Goal: Navigation & Orientation: Find specific page/section

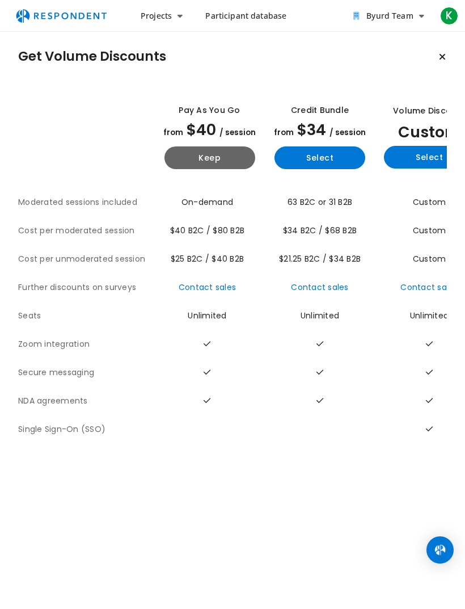
click at [186, 162] on button "Keep" at bounding box center [210, 157] width 91 height 23
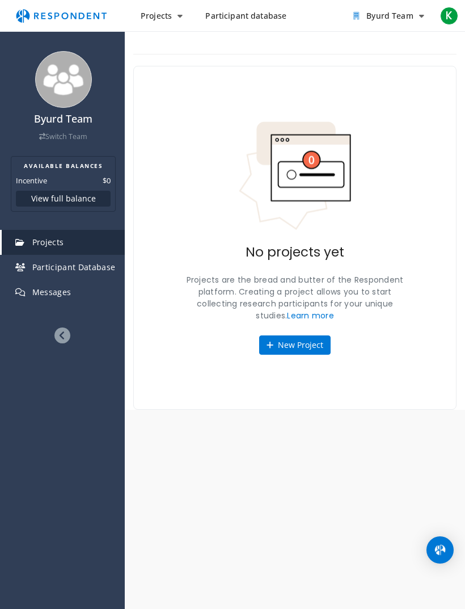
click at [41, 196] on button "View full balance" at bounding box center [63, 199] width 95 height 16
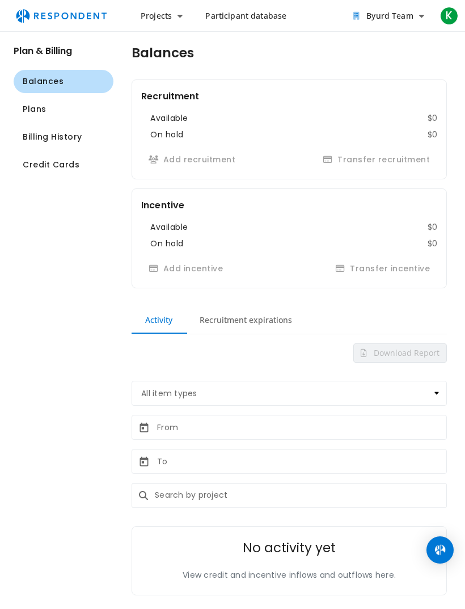
click at [228, 17] on span "Participant database" at bounding box center [245, 15] width 81 height 11
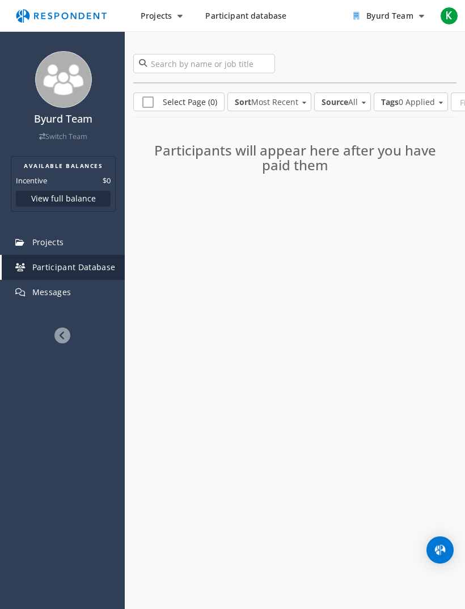
click at [40, 234] on link "Projects" at bounding box center [63, 242] width 123 height 25
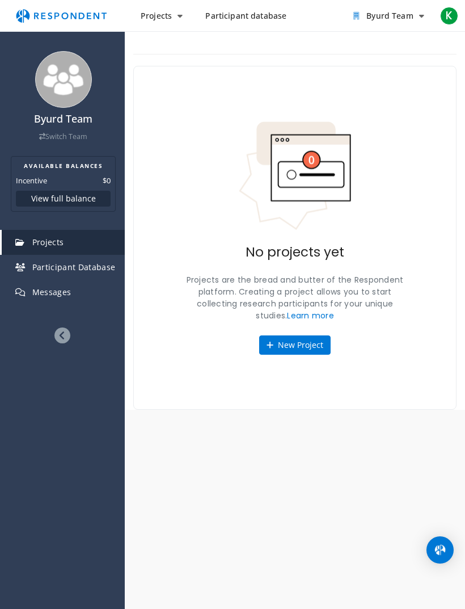
click at [30, 264] on link "Participant Database" at bounding box center [63, 267] width 123 height 25
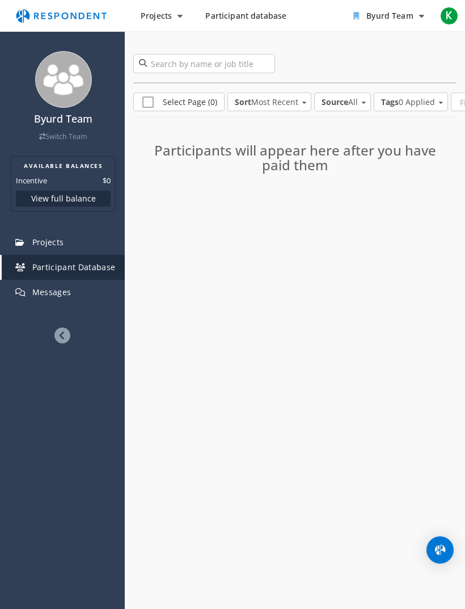
click at [412, 26] on button "Byurd Team" at bounding box center [388, 16] width 89 height 20
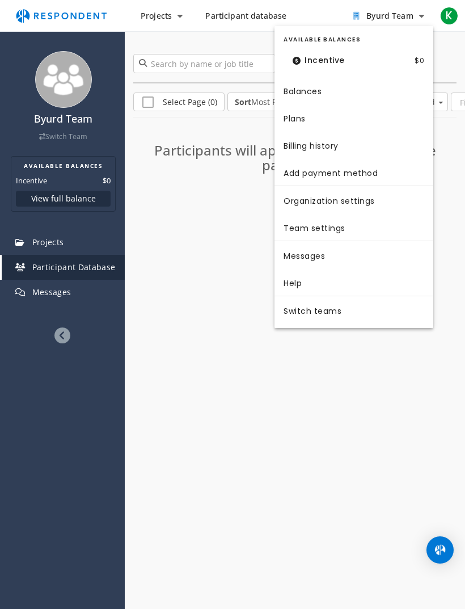
click at [374, 202] on link "Organization settings" at bounding box center [354, 199] width 159 height 27
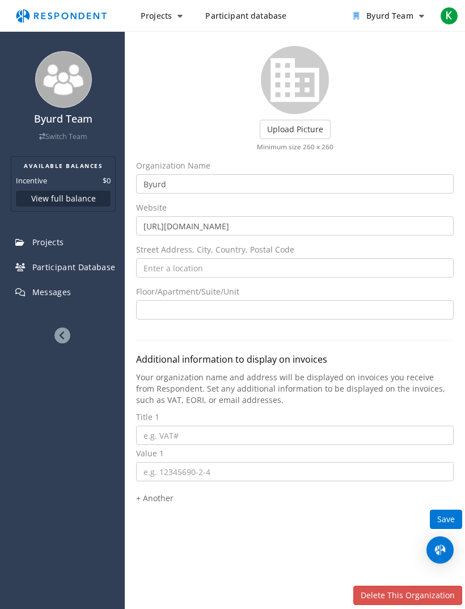
scroll to position [50, 0]
click at [444, 22] on span "K" at bounding box center [449, 16] width 18 height 18
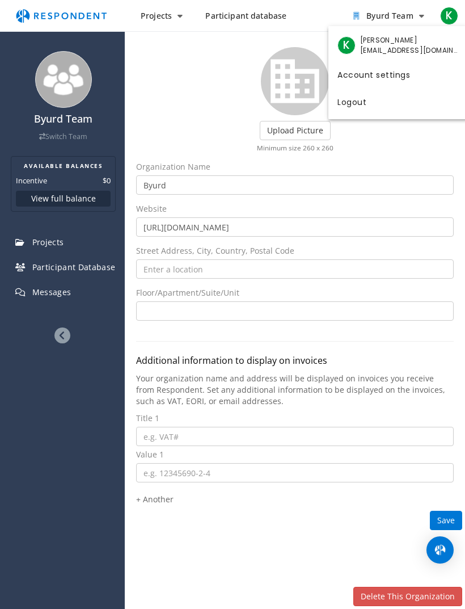
click at [407, 85] on link "Account settings" at bounding box center [399, 73] width 140 height 27
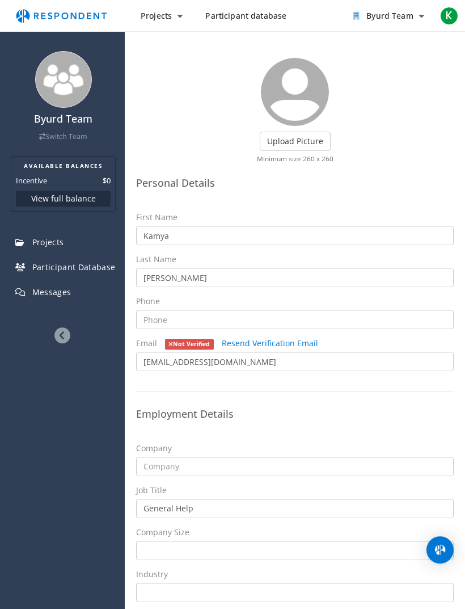
scroll to position [39, 0]
click at [449, 13] on span "K" at bounding box center [449, 16] width 18 height 18
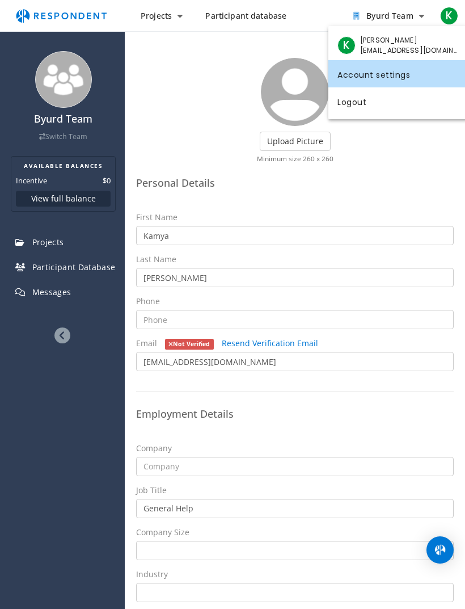
click at [415, 38] on span "[PERSON_NAME]" at bounding box center [409, 40] width 99 height 10
click at [348, 59] on div "K [PERSON_NAME] [EMAIL_ADDRESS][DOMAIN_NAME]" at bounding box center [399, 46] width 140 height 30
click at [350, 49] on span "K" at bounding box center [347, 45] width 18 height 18
click at [383, 152] on md-backdrop at bounding box center [232, 304] width 465 height 609
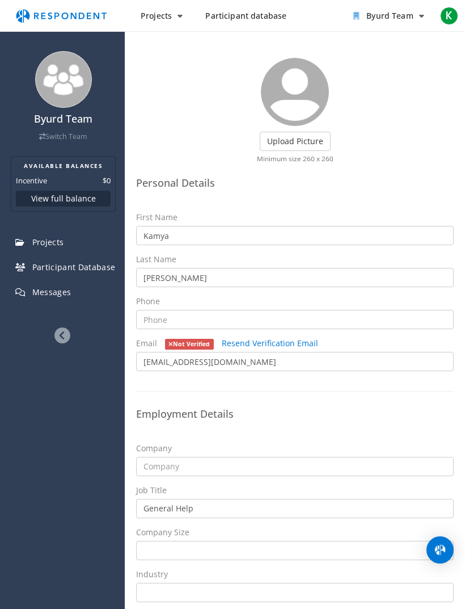
scroll to position [36, 0]
click at [444, 14] on span "K" at bounding box center [449, 16] width 18 height 18
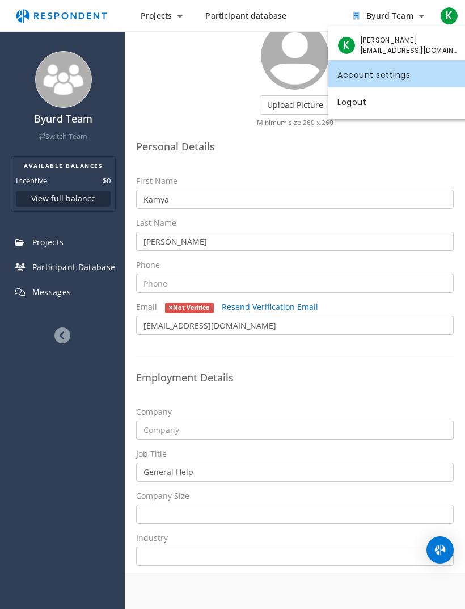
click at [409, 16] on md-backdrop at bounding box center [232, 322] width 465 height 645
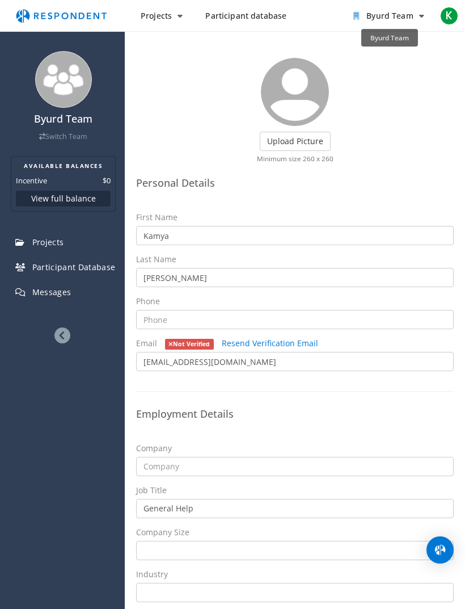
click at [416, 18] on button "Byurd Team" at bounding box center [388, 16] width 89 height 20
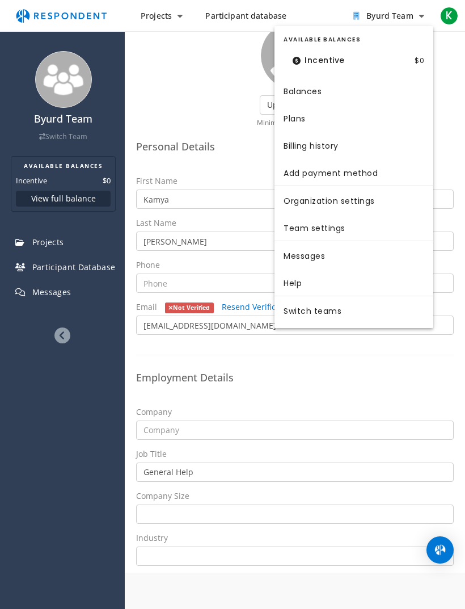
click at [407, 203] on link "Organization settings" at bounding box center [354, 199] width 159 height 27
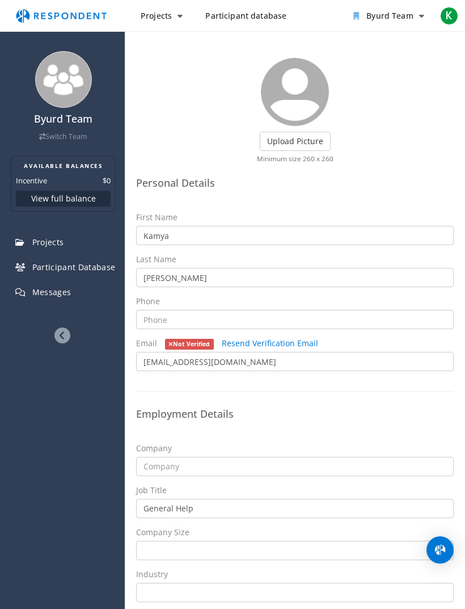
scroll to position [36, 0]
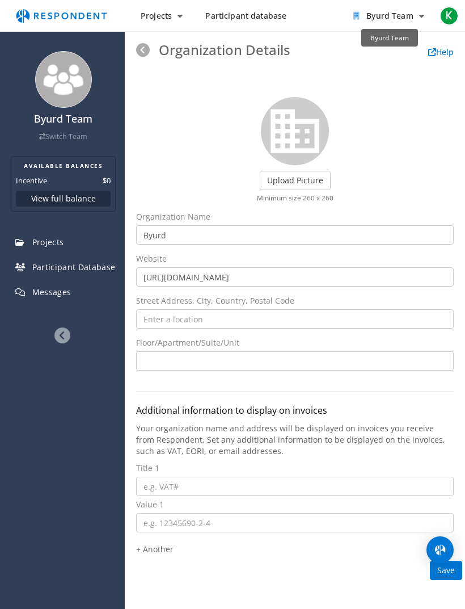
click at [416, 20] on button "Byurd Team" at bounding box center [388, 16] width 89 height 20
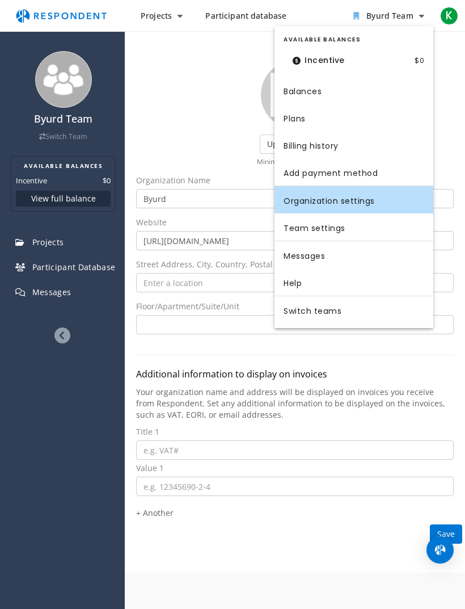
click at [363, 309] on link "Switch teams" at bounding box center [354, 309] width 159 height 27
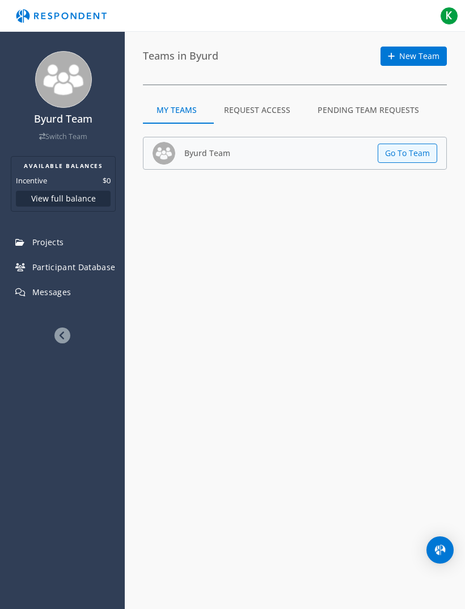
click at [460, 14] on button "K" at bounding box center [449, 16] width 23 height 20
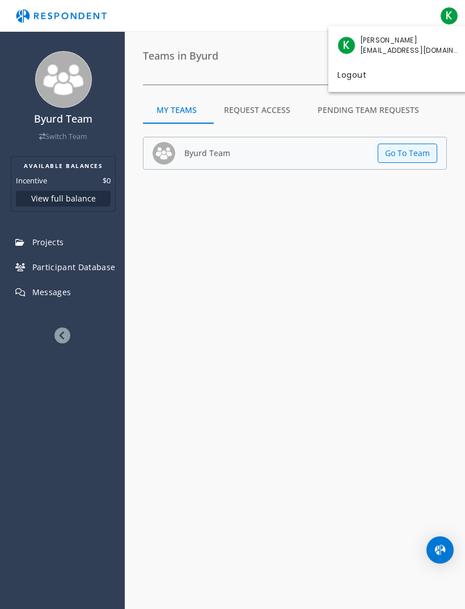
click at [54, 329] on md-backdrop at bounding box center [232, 304] width 465 height 609
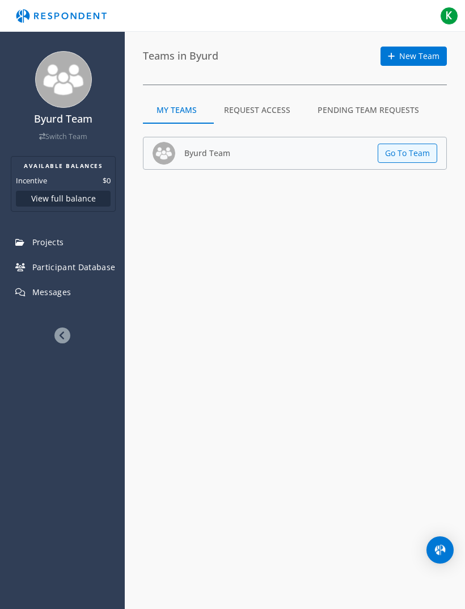
click at [69, 331] on icon at bounding box center [62, 335] width 16 height 16
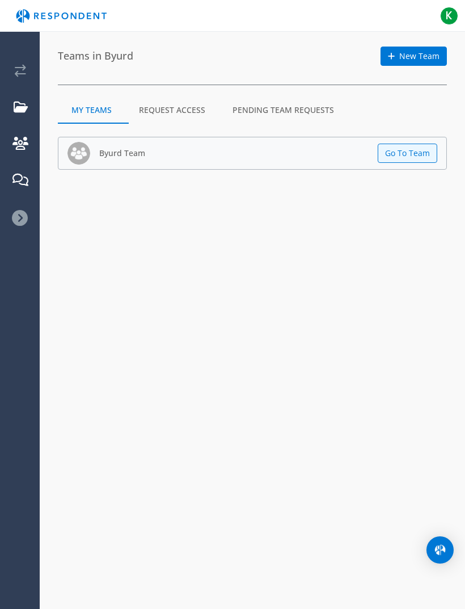
click at [32, 13] on img "Main navigation" at bounding box center [61, 16] width 104 height 22
click at [447, 12] on span "K" at bounding box center [449, 16] width 18 height 18
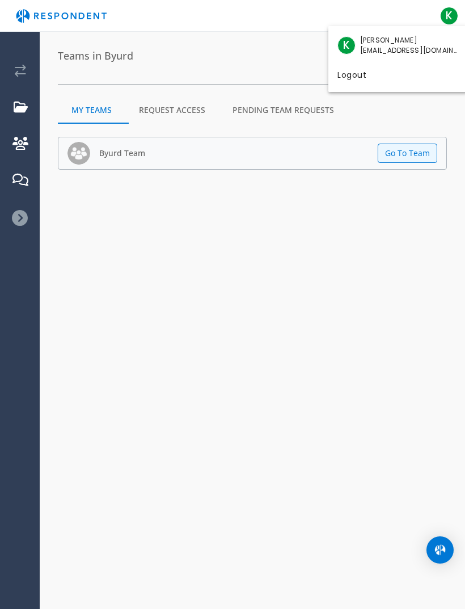
click at [378, 50] on span "[EMAIL_ADDRESS][DOMAIN_NAME]" at bounding box center [409, 50] width 99 height 10
click at [356, 48] on div "K [PERSON_NAME] [EMAIL_ADDRESS][DOMAIN_NAME]" at bounding box center [399, 46] width 140 height 30
click at [450, 11] on md-backdrop at bounding box center [232, 304] width 465 height 609
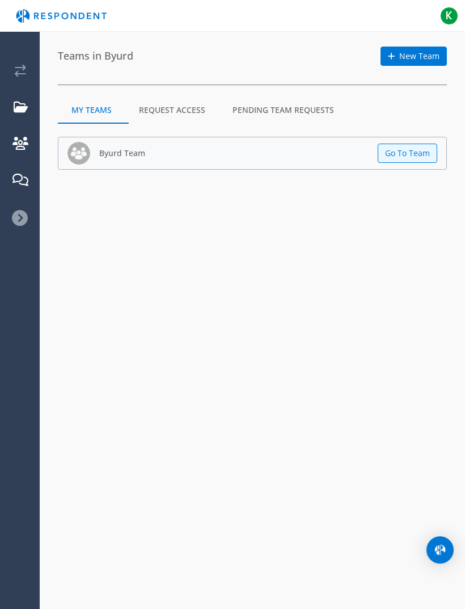
click at [450, 14] on span "K" at bounding box center [449, 16] width 18 height 18
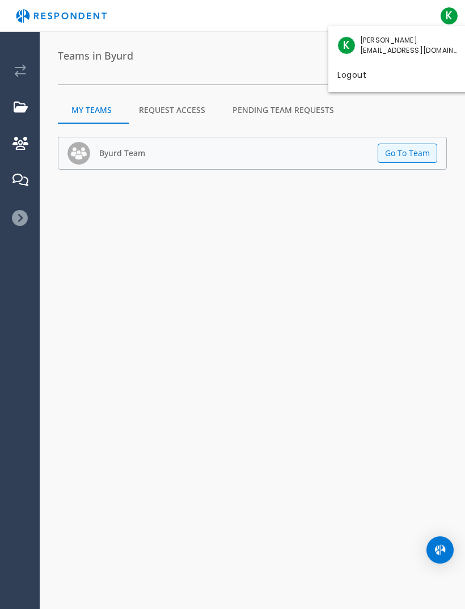
click at [455, 19] on md-backdrop at bounding box center [232, 304] width 465 height 609
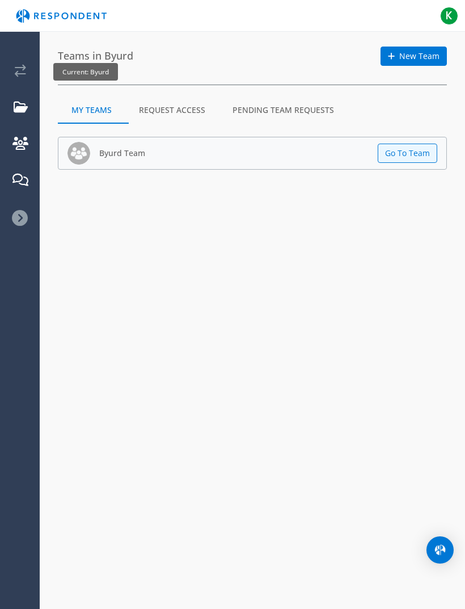
click at [19, 77] on em "Current: Byurd" at bounding box center [20, 71] width 11 height 12
click at [26, 73] on em "Current: Byurd" at bounding box center [20, 71] width 11 height 12
click at [9, 133] on link "Participant Database" at bounding box center [21, 144] width 38 height 36
click at [21, 111] on em "Projects" at bounding box center [21, 107] width 14 height 12
click at [20, 138] on em "Participant Database" at bounding box center [20, 143] width 16 height 12
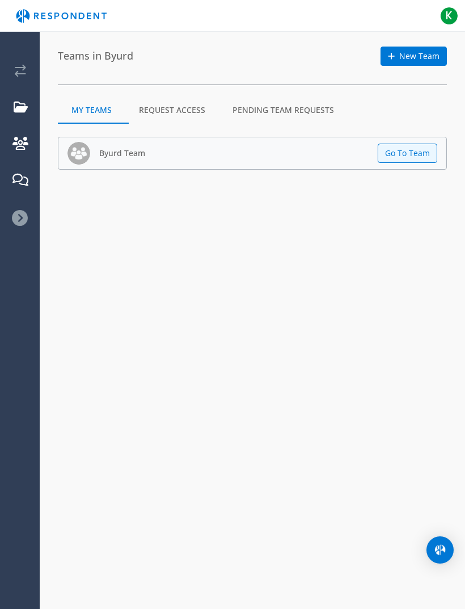
click at [18, 144] on em "Participant Database" at bounding box center [20, 143] width 16 height 12
click at [18, 145] on em "Participant Database" at bounding box center [20, 143] width 16 height 12
click at [23, 180] on em "Messages" at bounding box center [20, 180] width 16 height 12
click at [19, 216] on icon at bounding box center [20, 218] width 16 height 16
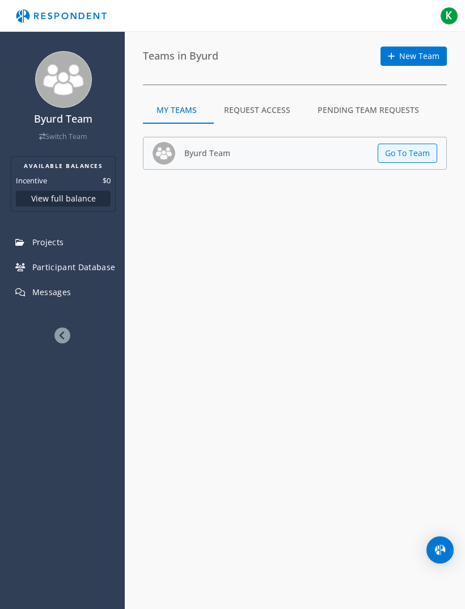
click at [30, 235] on link "Projects" at bounding box center [63, 242] width 123 height 25
click at [41, 266] on span "Participant Database" at bounding box center [73, 267] width 83 height 11
click at [45, 264] on span "Participant Database" at bounding box center [73, 267] width 83 height 11
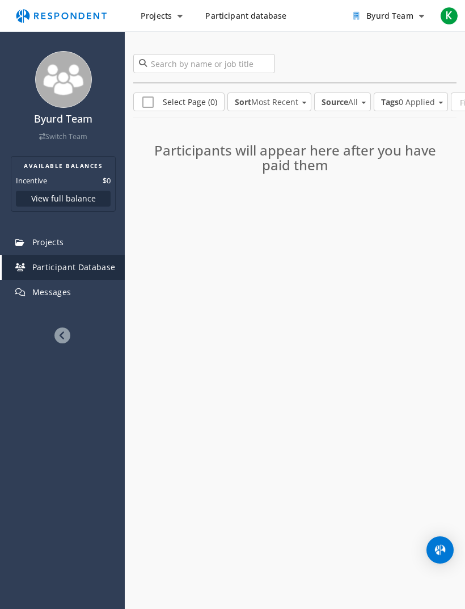
click at [448, 14] on span "K" at bounding box center [449, 16] width 18 height 18
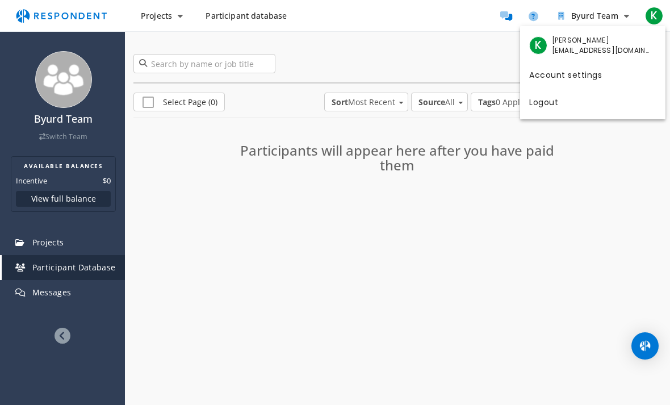
click at [465, 82] on link "Account settings" at bounding box center [592, 73] width 145 height 27
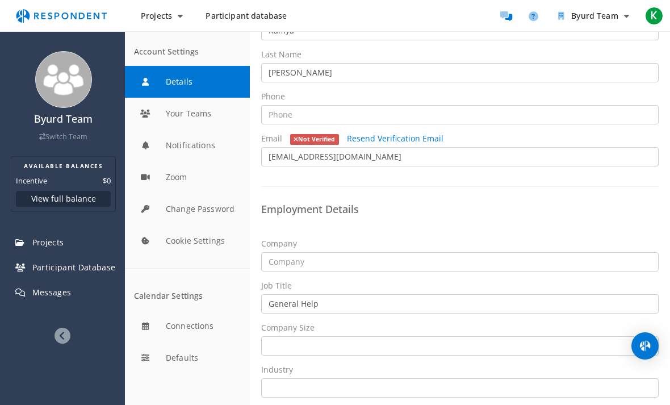
scroll to position [248, 0]
click at [140, 360] on button "Defaults" at bounding box center [187, 358] width 125 height 32
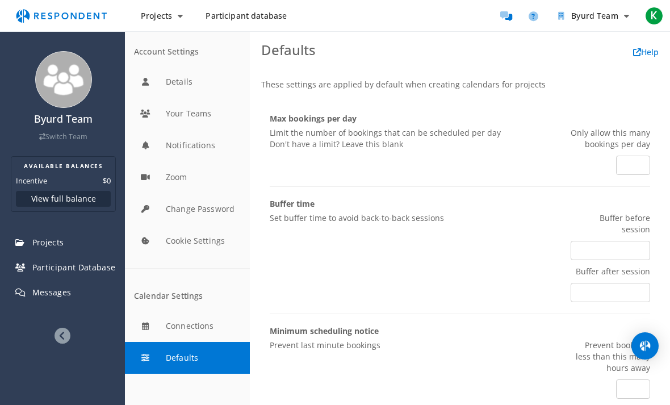
scroll to position [36, 0]
click at [144, 310] on button "Connections" at bounding box center [187, 326] width 125 height 32
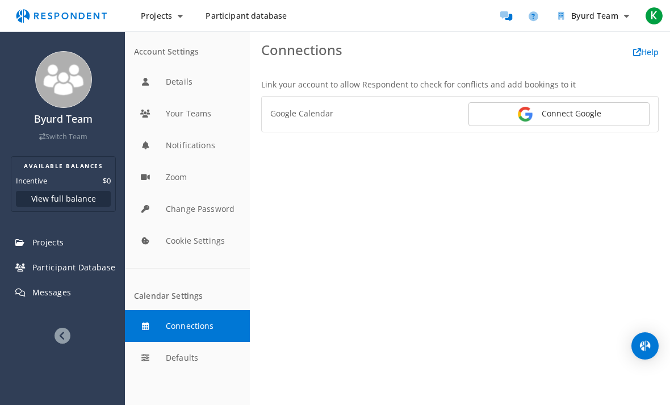
click at [150, 225] on button "Cookie Settings" at bounding box center [187, 241] width 125 height 32
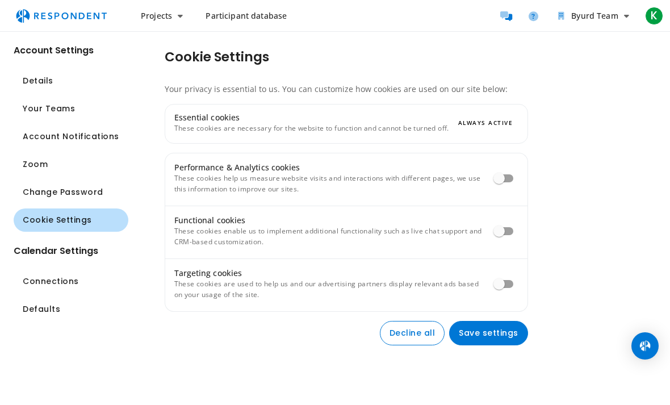
click at [38, 186] on span "Change Password" at bounding box center [63, 192] width 81 height 12
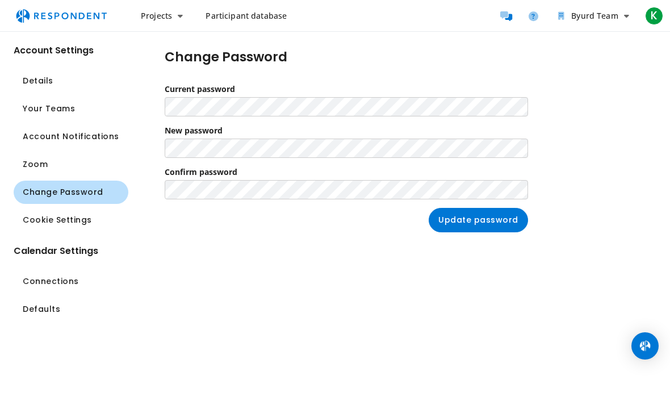
click at [31, 158] on span "Zoom" at bounding box center [35, 164] width 25 height 12
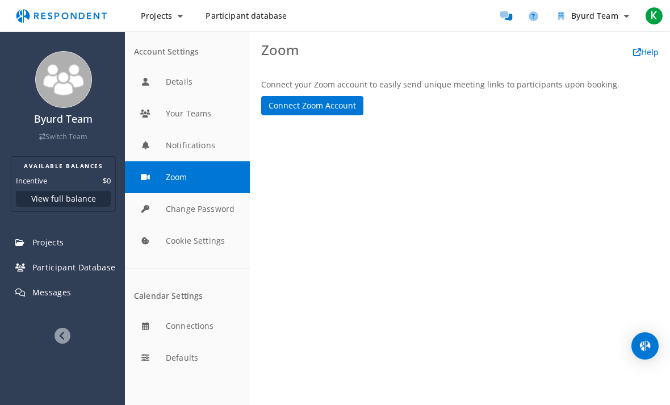
click at [165, 129] on button "Notifications" at bounding box center [187, 145] width 125 height 32
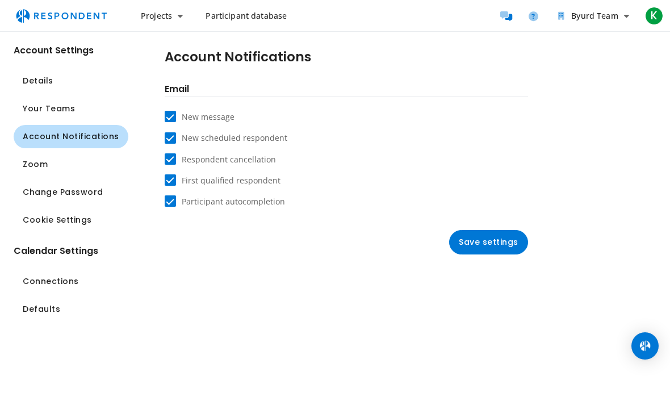
click at [26, 75] on span "Details" at bounding box center [38, 81] width 31 height 12
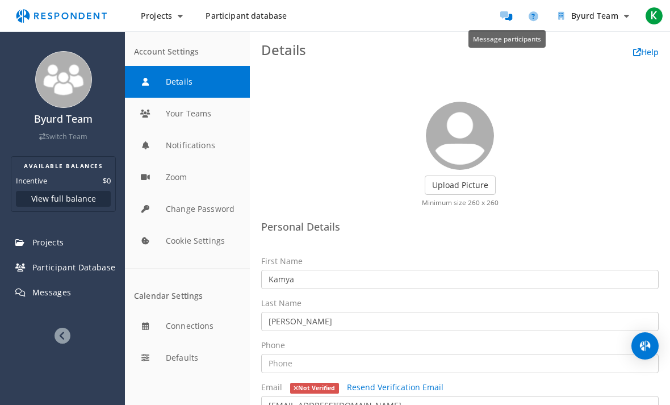
click at [465, 17] on icon "Message participants" at bounding box center [506, 16] width 12 height 10
click at [465, 18] on icon "Help and support" at bounding box center [533, 16] width 10 height 10
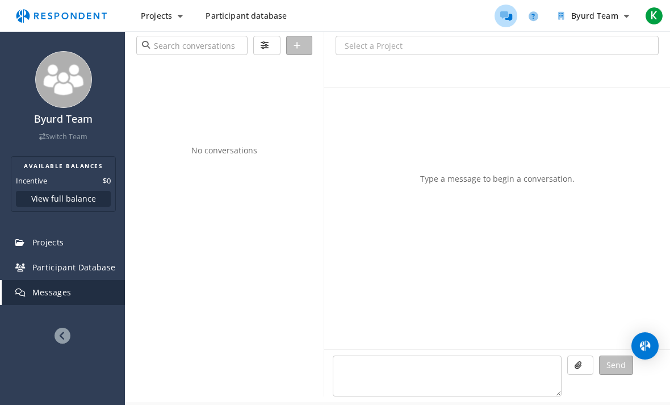
click at [88, 278] on link "Participant Database" at bounding box center [63, 267] width 123 height 25
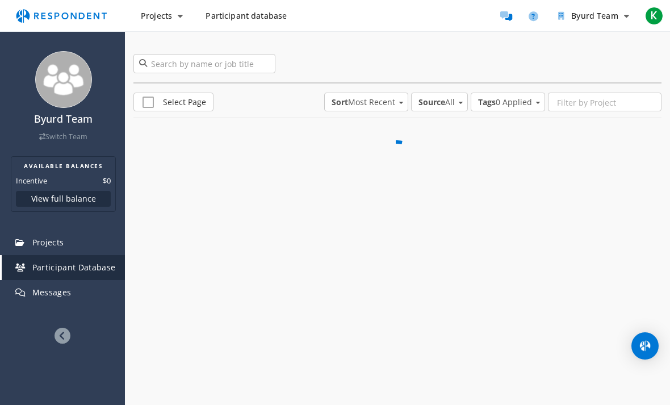
click at [92, 266] on span "Participant Database" at bounding box center [73, 267] width 83 height 11
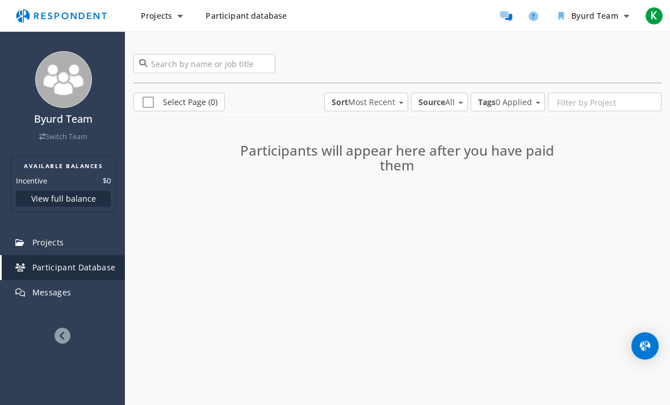
click at [465, 6] on button "K" at bounding box center [653, 16] width 23 height 20
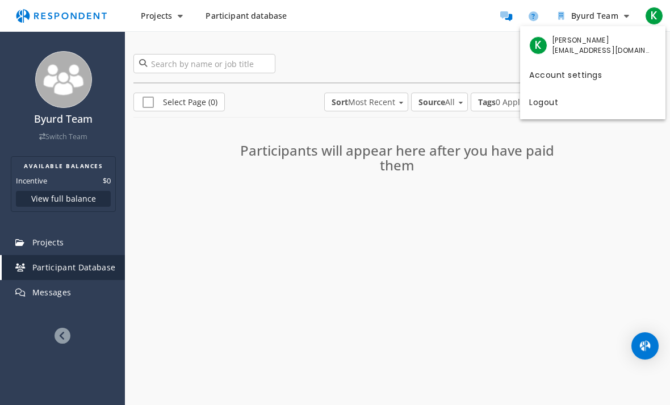
click at [465, 15] on md-backdrop at bounding box center [335, 202] width 670 height 405
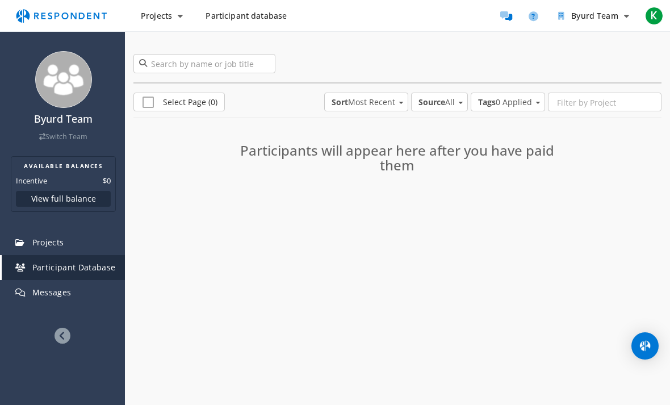
click at [465, 11] on span "K" at bounding box center [654, 16] width 18 height 18
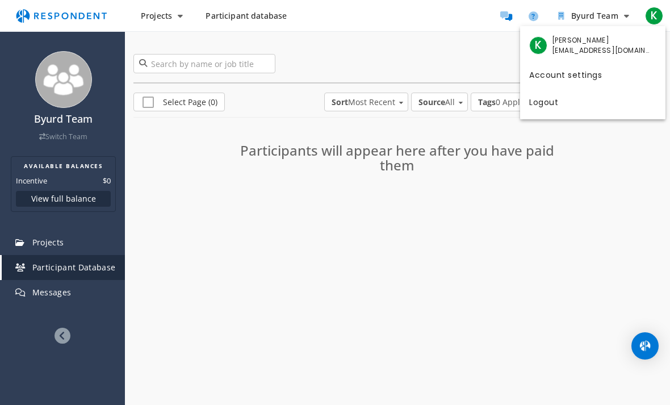
click at [465, 41] on div "K [PERSON_NAME] [EMAIL_ADDRESS][DOMAIN_NAME]" at bounding box center [592, 46] width 145 height 30
click at [465, 43] on span "K" at bounding box center [538, 45] width 18 height 18
click at [68, 100] on md-backdrop at bounding box center [335, 202] width 670 height 405
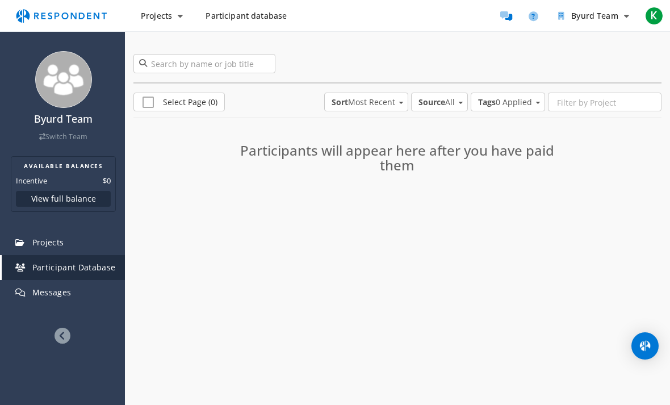
click at [71, 83] on img at bounding box center [63, 79] width 57 height 57
click at [76, 116] on h4 "Byurd Team" at bounding box center [63, 118] width 112 height 11
click at [79, 133] on link "Switch Team" at bounding box center [63, 137] width 48 height 10
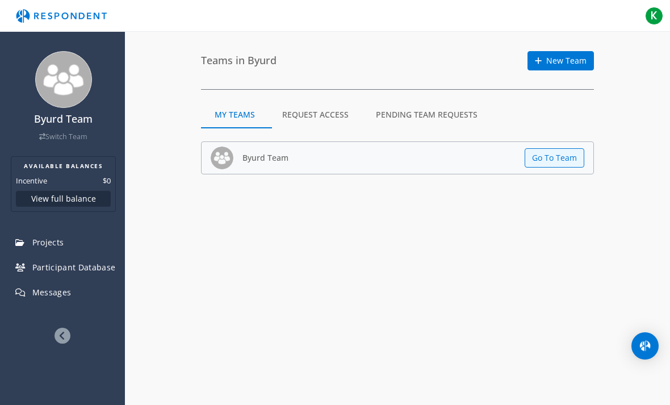
click at [74, 165] on h2 "AVAILABLE BALANCES" at bounding box center [63, 165] width 95 height 9
click at [328, 113] on md-tab-item "Request Access" at bounding box center [315, 114] width 94 height 27
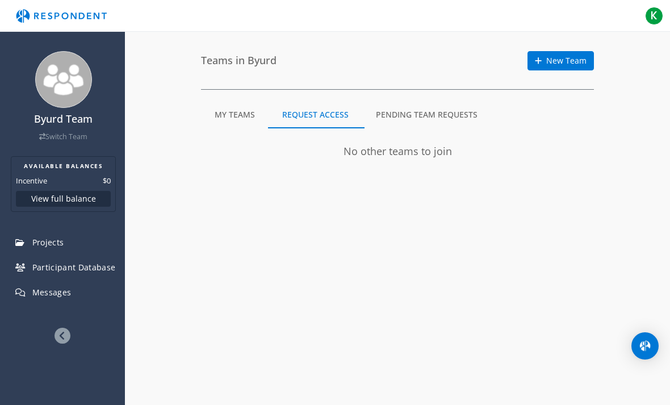
click at [450, 118] on md-tab-item "Pending Team Requests" at bounding box center [426, 114] width 129 height 27
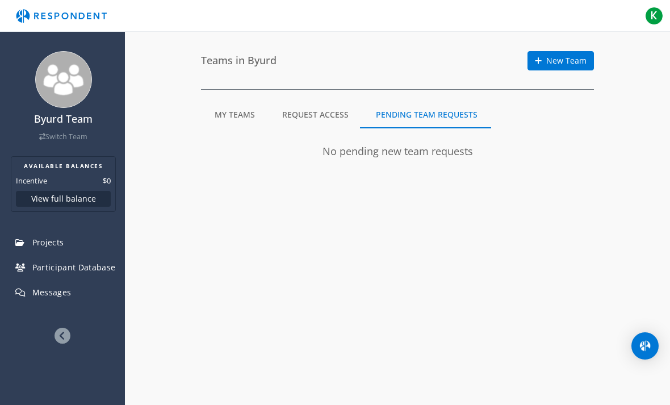
click at [465, 16] on span "K" at bounding box center [654, 16] width 18 height 18
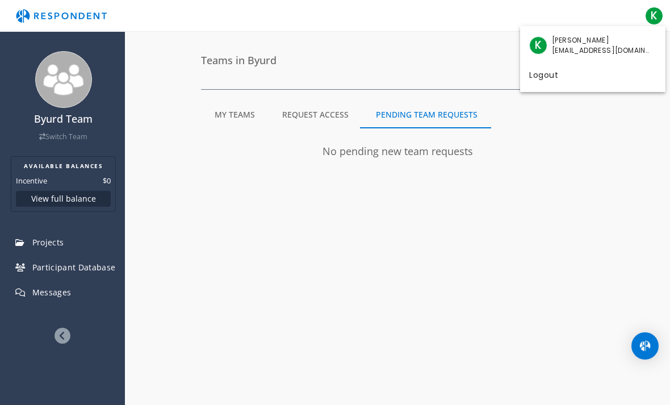
click at [465, 2] on md-backdrop at bounding box center [335, 202] width 670 height 405
